Goal: Transaction & Acquisition: Purchase product/service

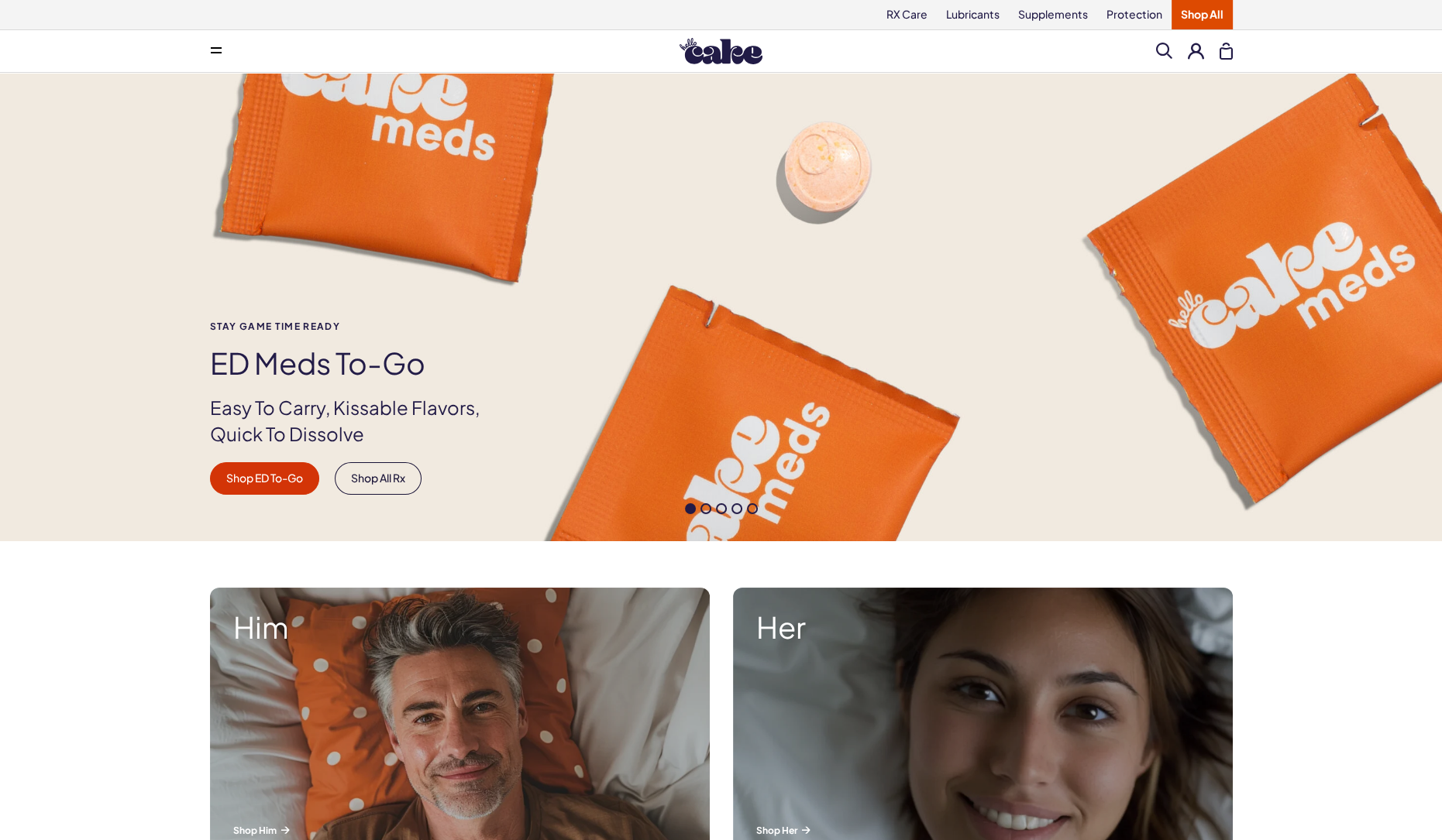
click at [216, 55] on button at bounding box center [217, 52] width 31 height 31
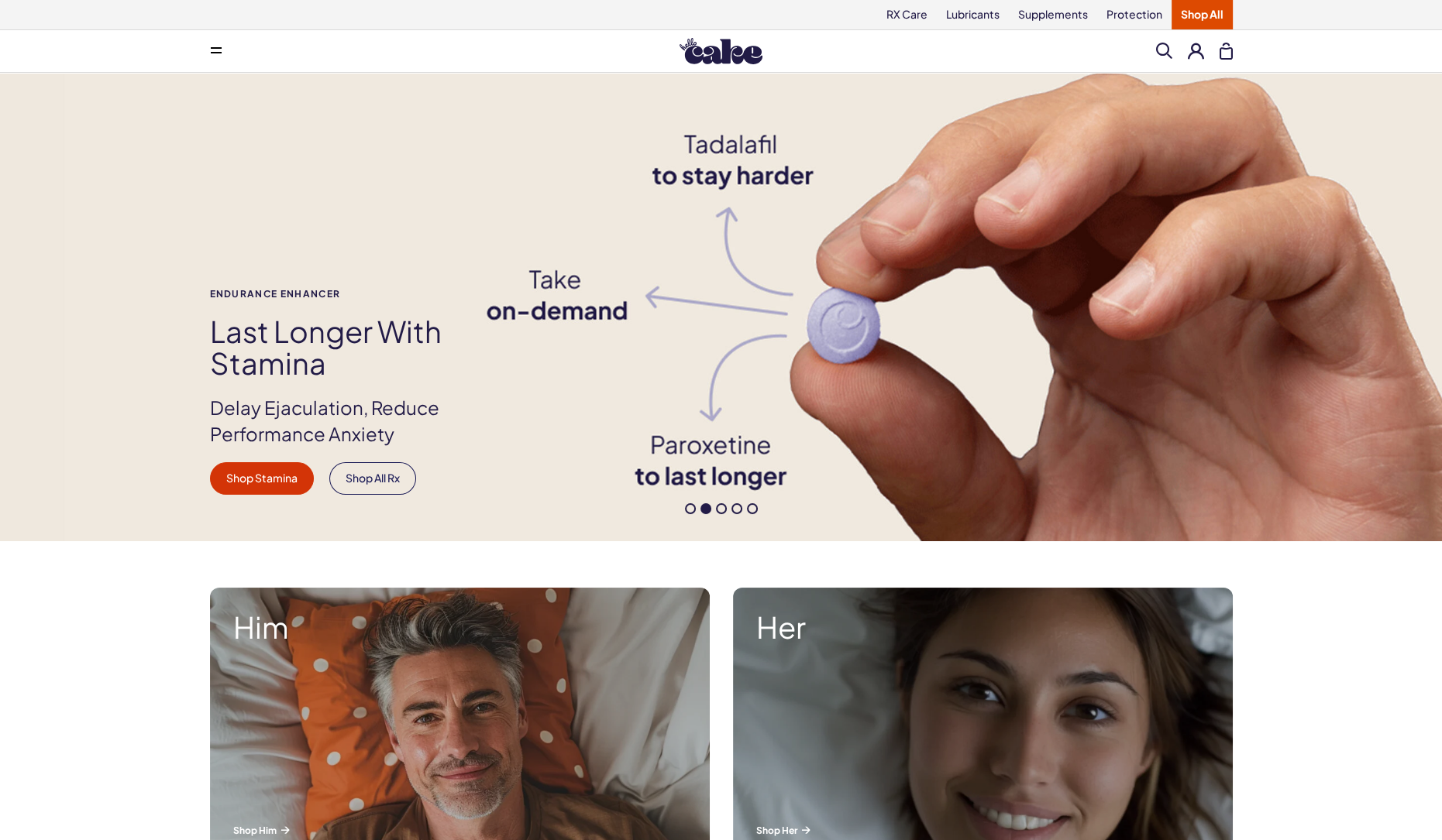
click at [674, 44] on div "Menu Search Clear All" at bounding box center [721, 52] width 1116 height 31
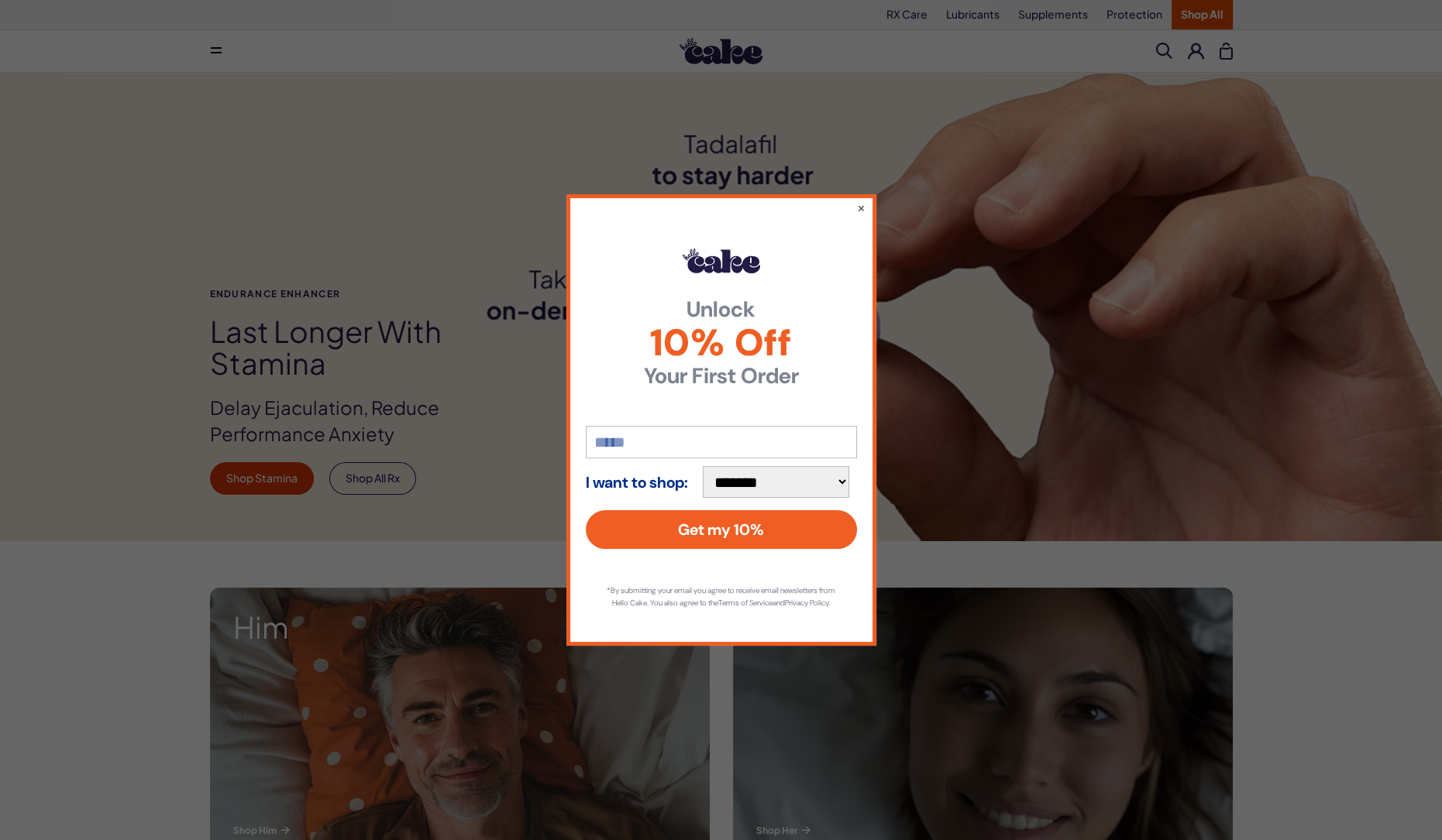
click at [1168, 27] on div "**********" at bounding box center [721, 420] width 1442 height 840
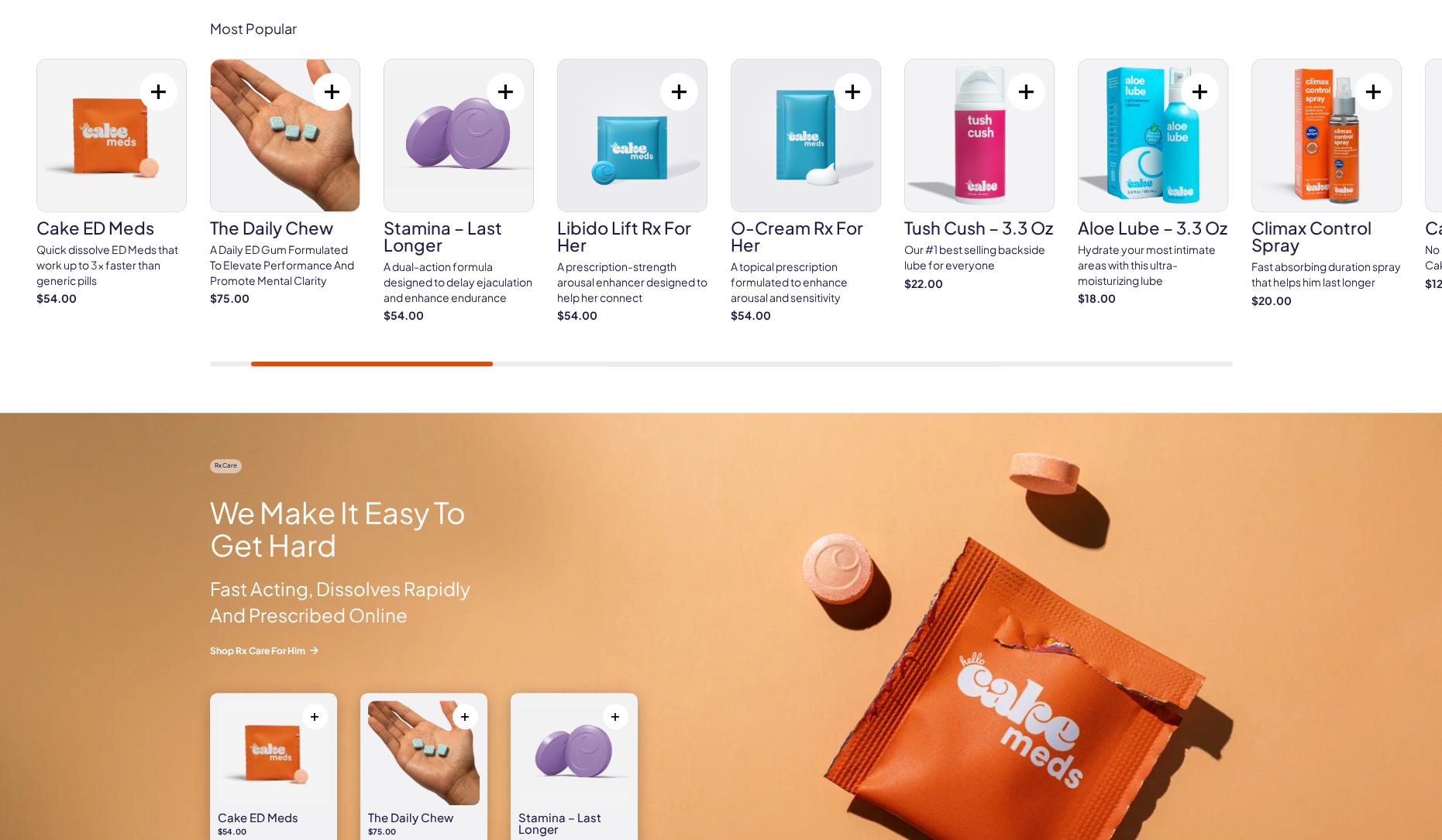
scroll to position [915, 0]
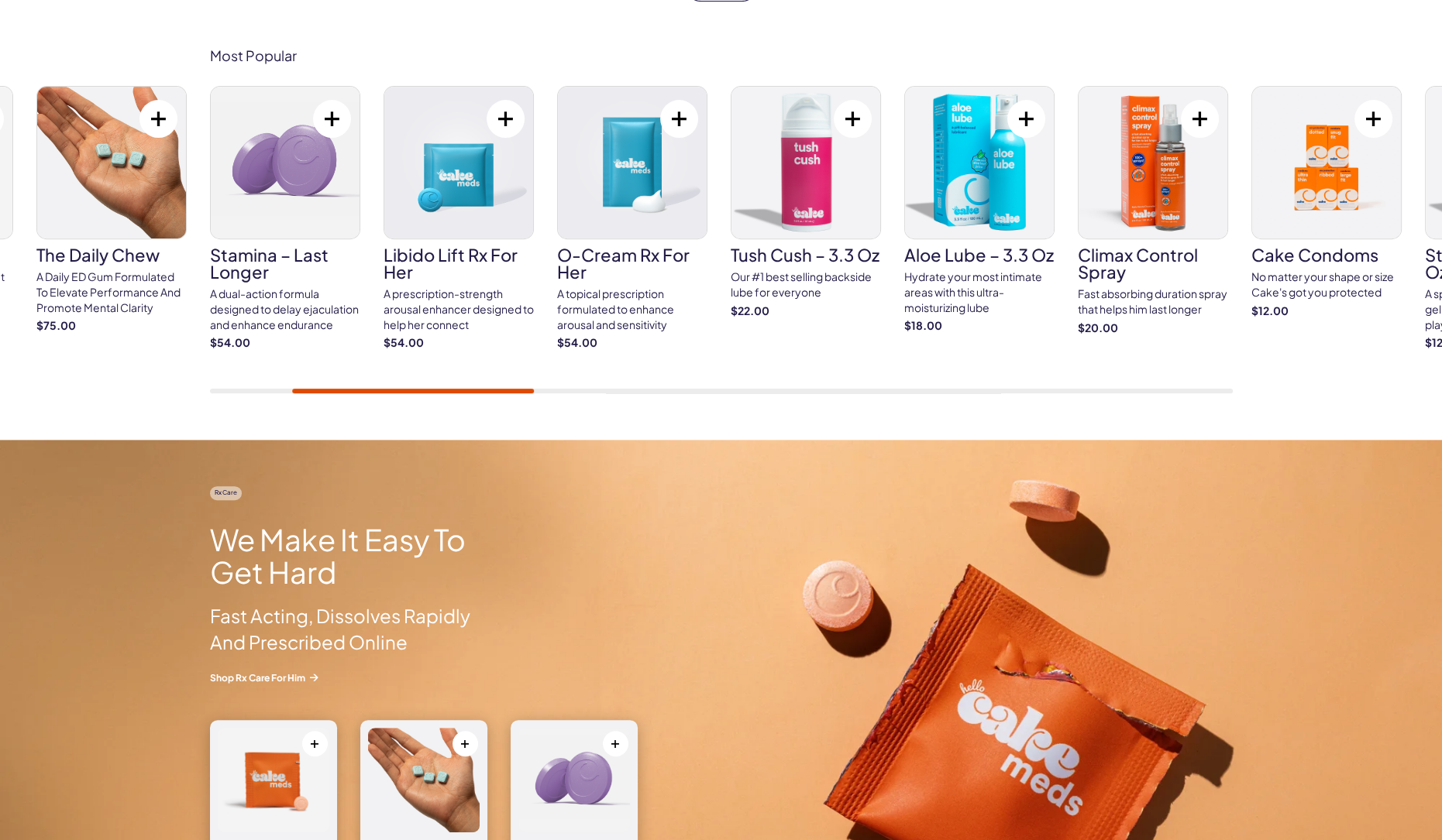
drag, startPoint x: 1015, startPoint y: 392, endPoint x: 1028, endPoint y: 392, distance: 13.0
click at [1028, 392] on div "Cake ED Meds Quick dissolve ED Meds that work up to 3x faster than generic pill…" at bounding box center [721, 239] width 1023 height 308
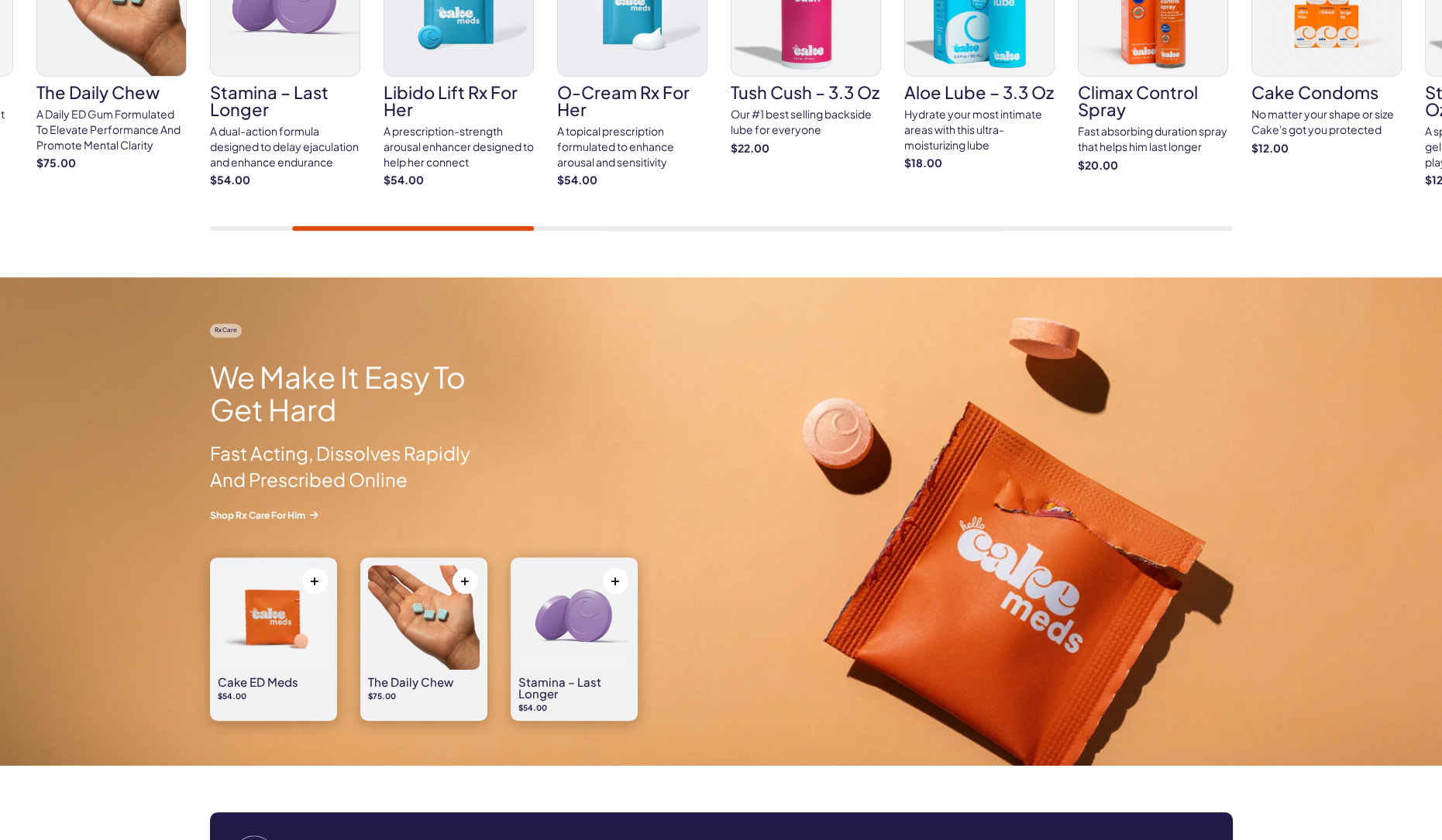
scroll to position [0, 0]
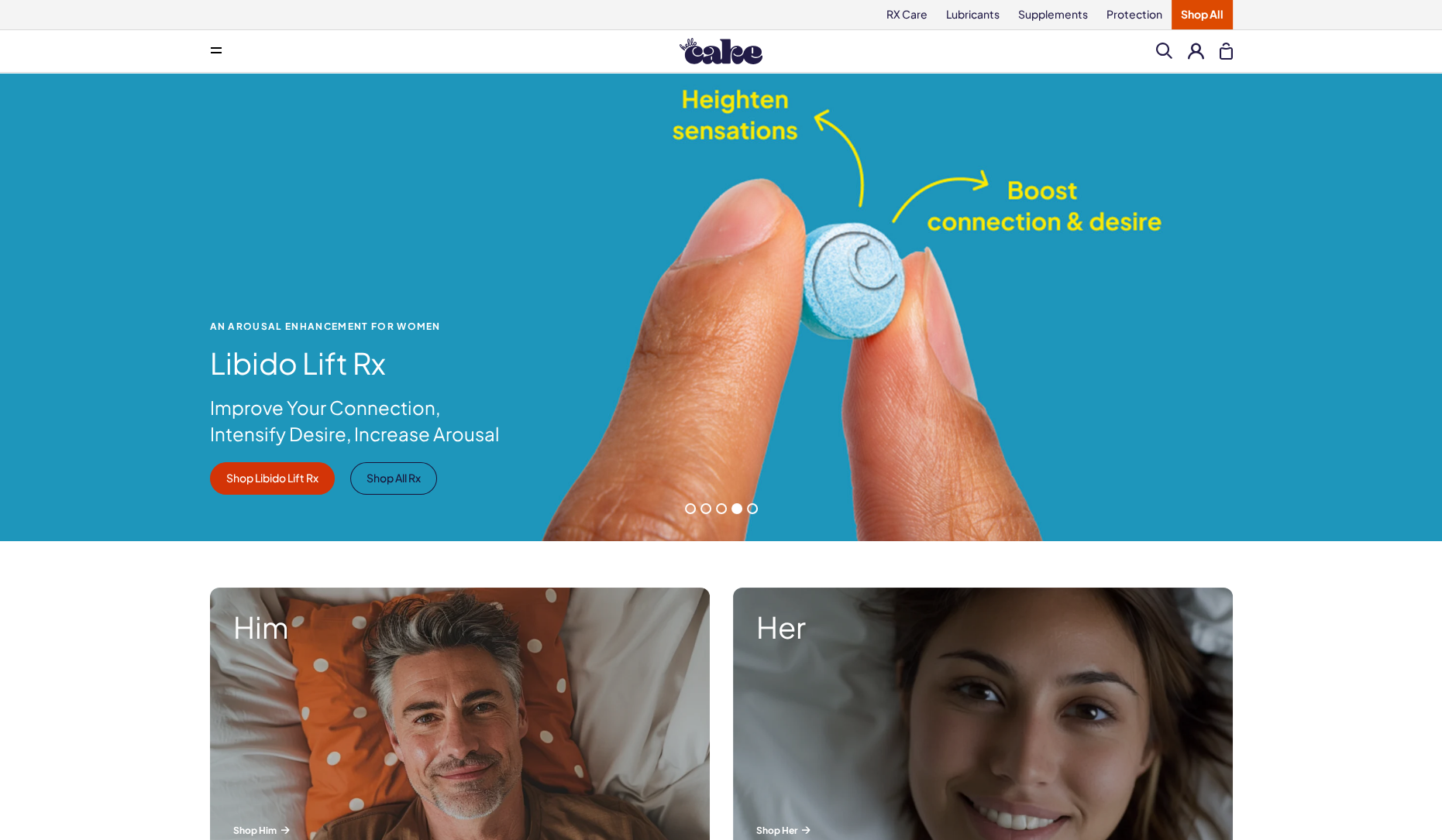
click at [1192, 16] on link "Shop All" at bounding box center [1202, 15] width 61 height 29
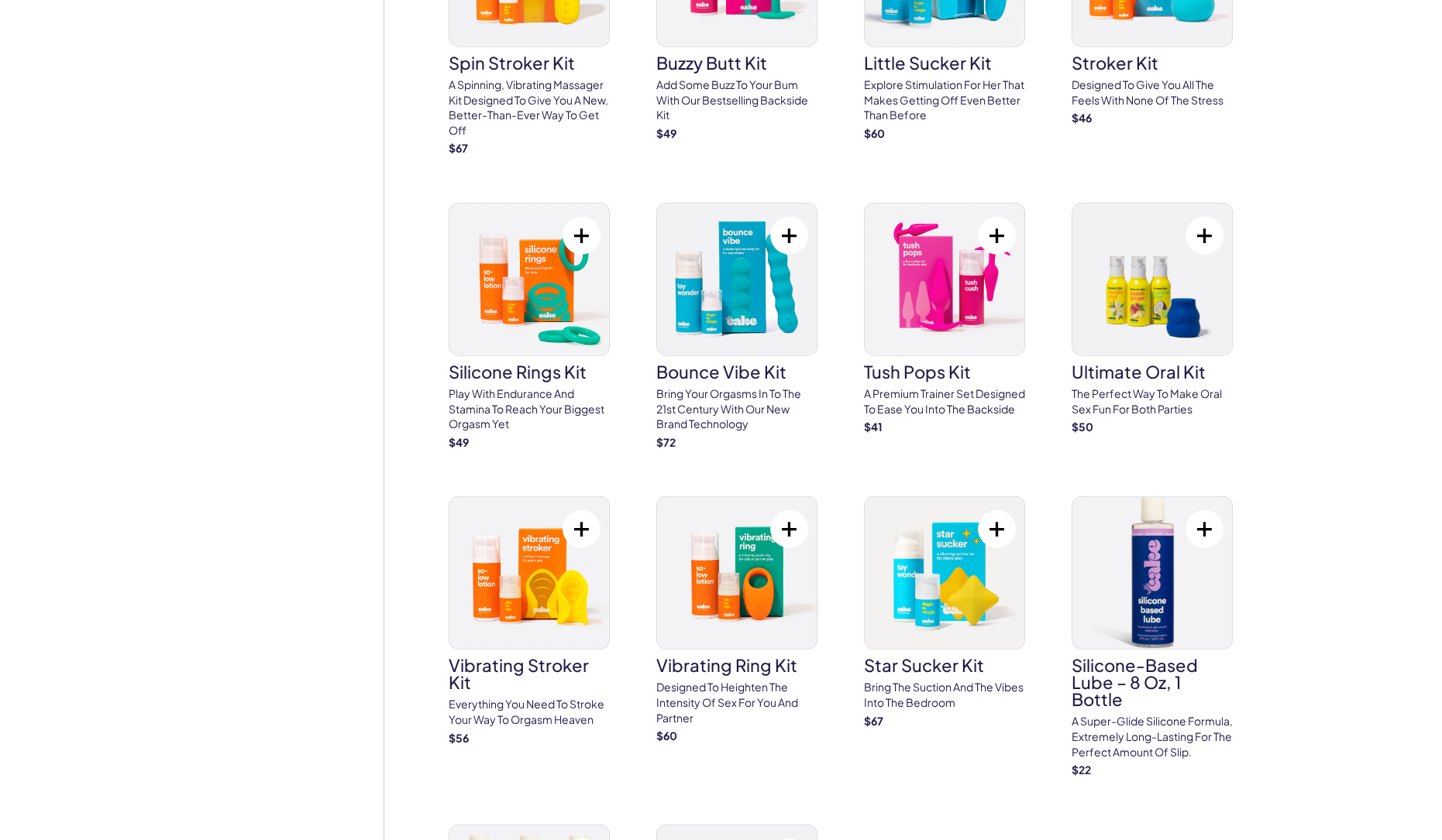
scroll to position [5436, 0]
